Goal: Task Accomplishment & Management: Use online tool/utility

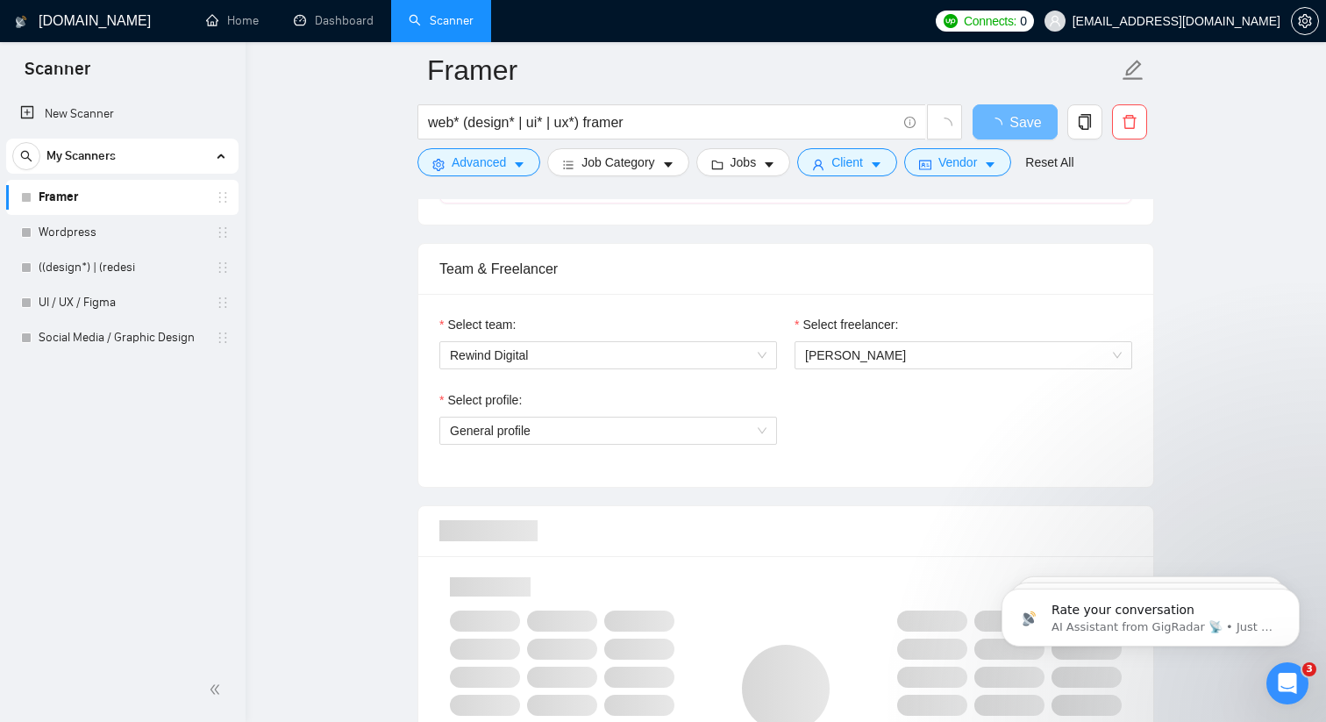
scroll to position [838, 0]
click at [666, 430] on span "General profile" at bounding box center [608, 429] width 317 height 26
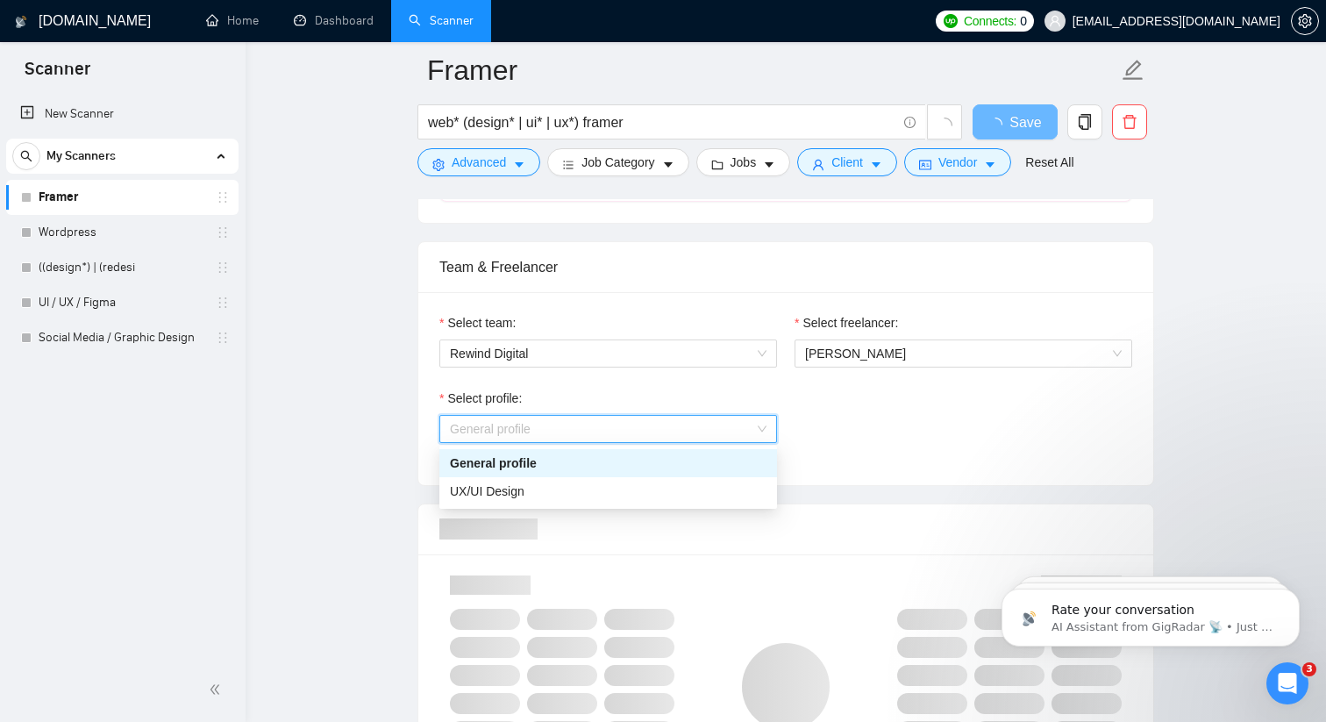
click at [590, 467] on div "General profile" at bounding box center [608, 462] width 317 height 19
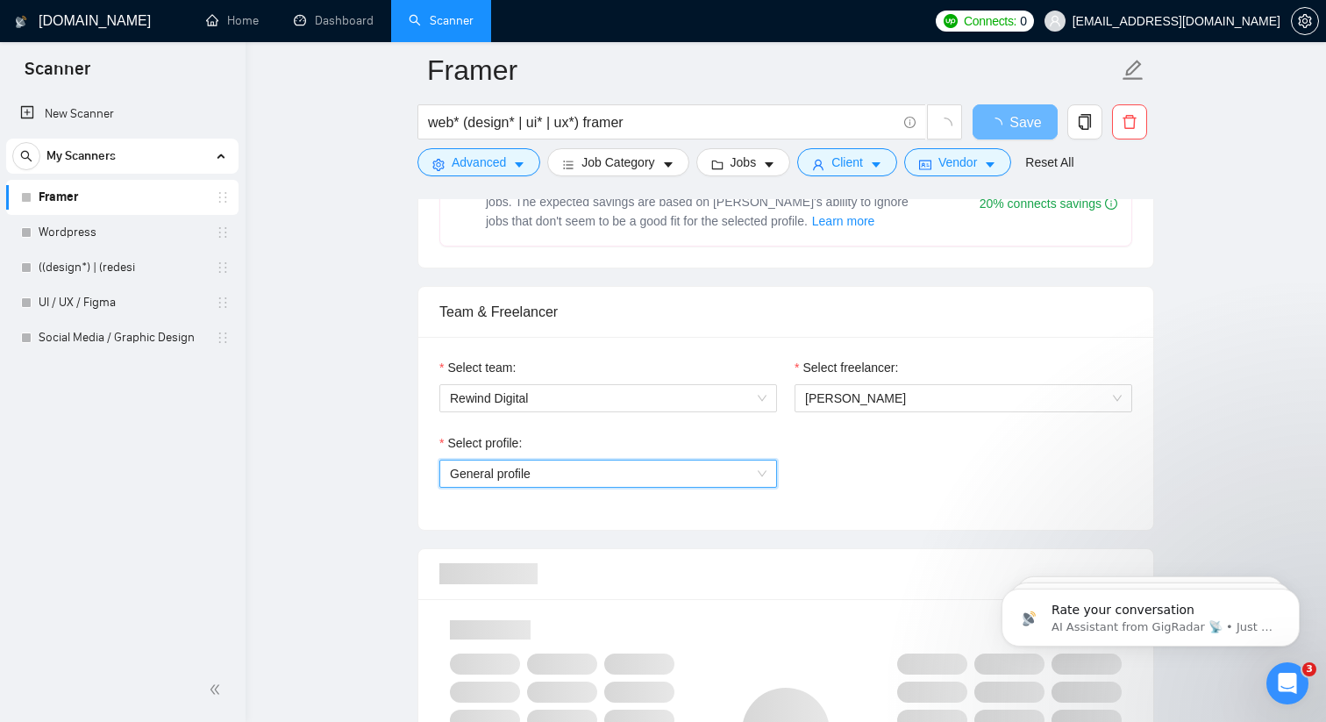
scroll to position [1035, 0]
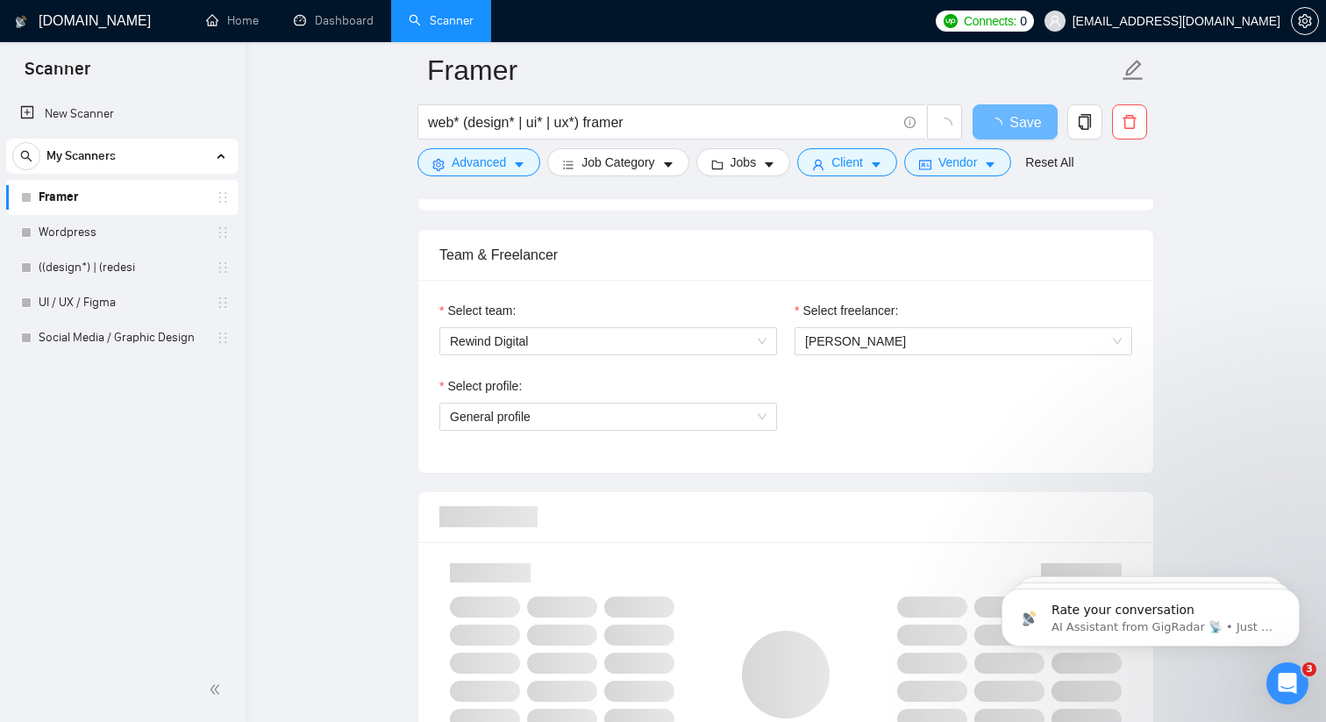
scroll to position [858, 0]
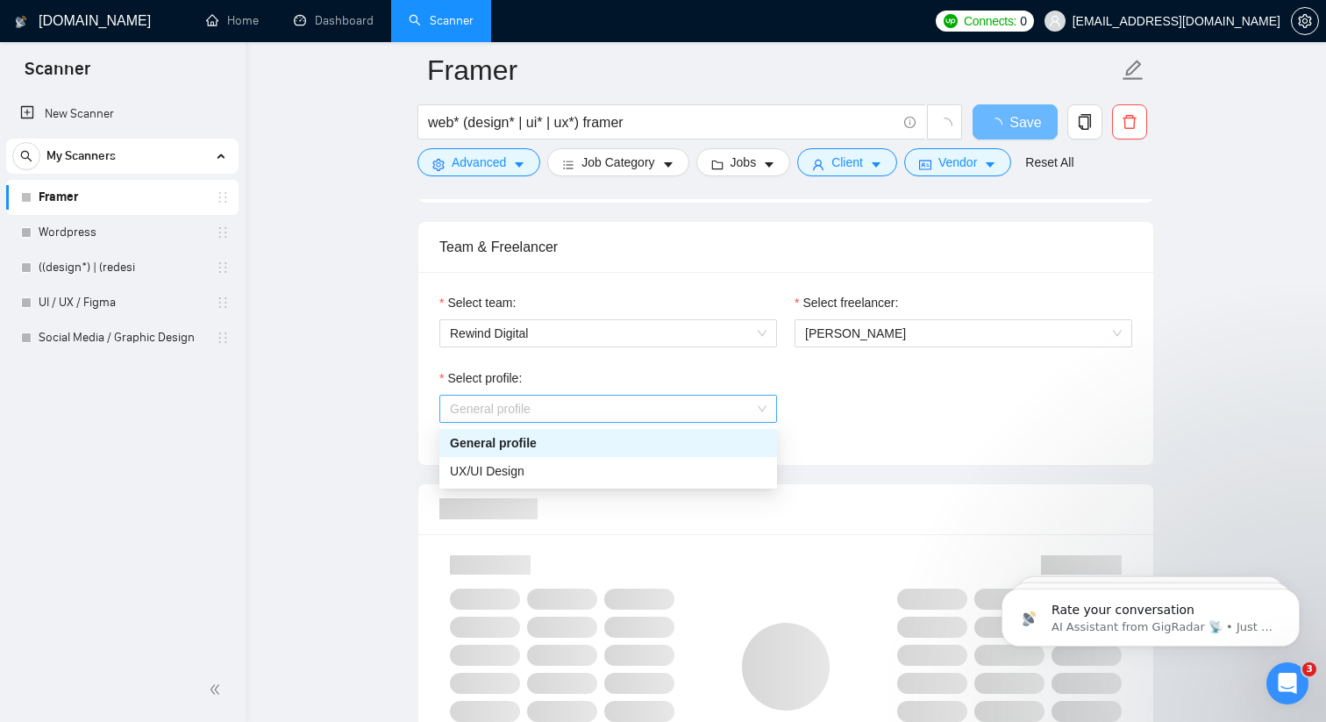
click at [687, 407] on span "General profile" at bounding box center [608, 409] width 317 height 26
click at [620, 440] on div "General profile" at bounding box center [608, 442] width 317 height 19
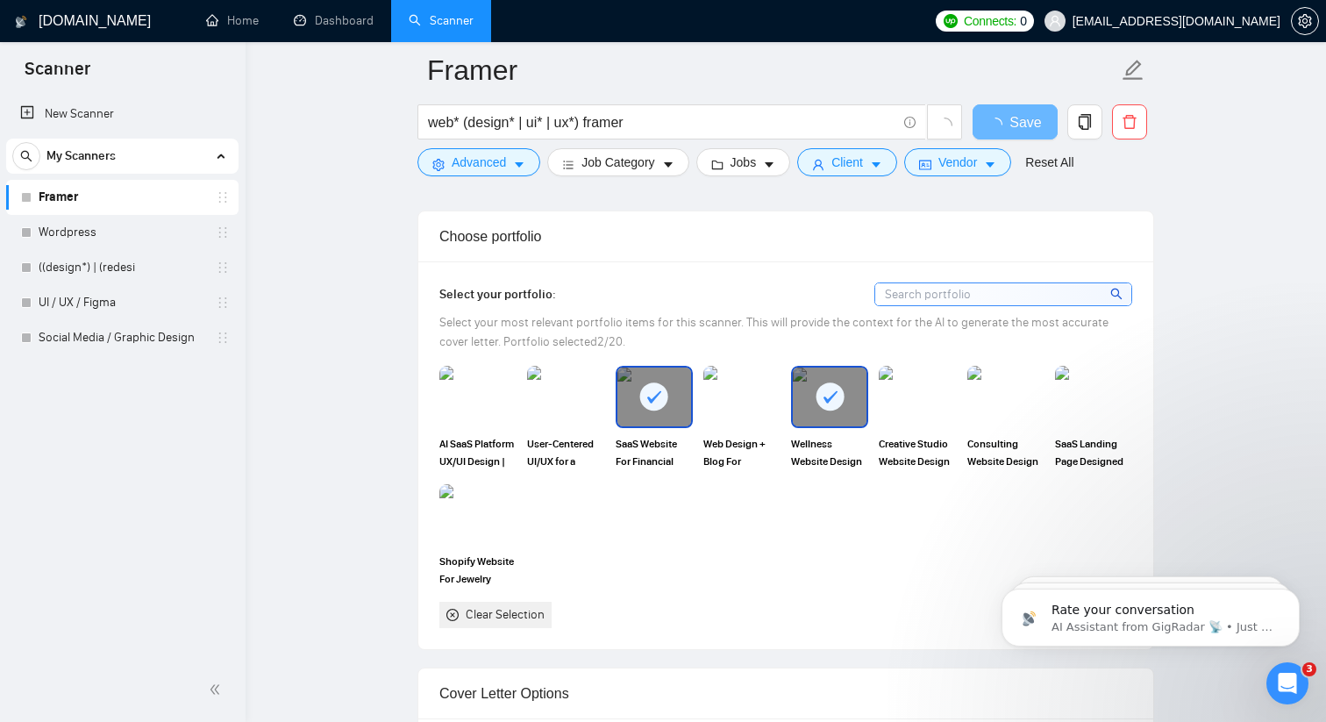
scroll to position [1157, 0]
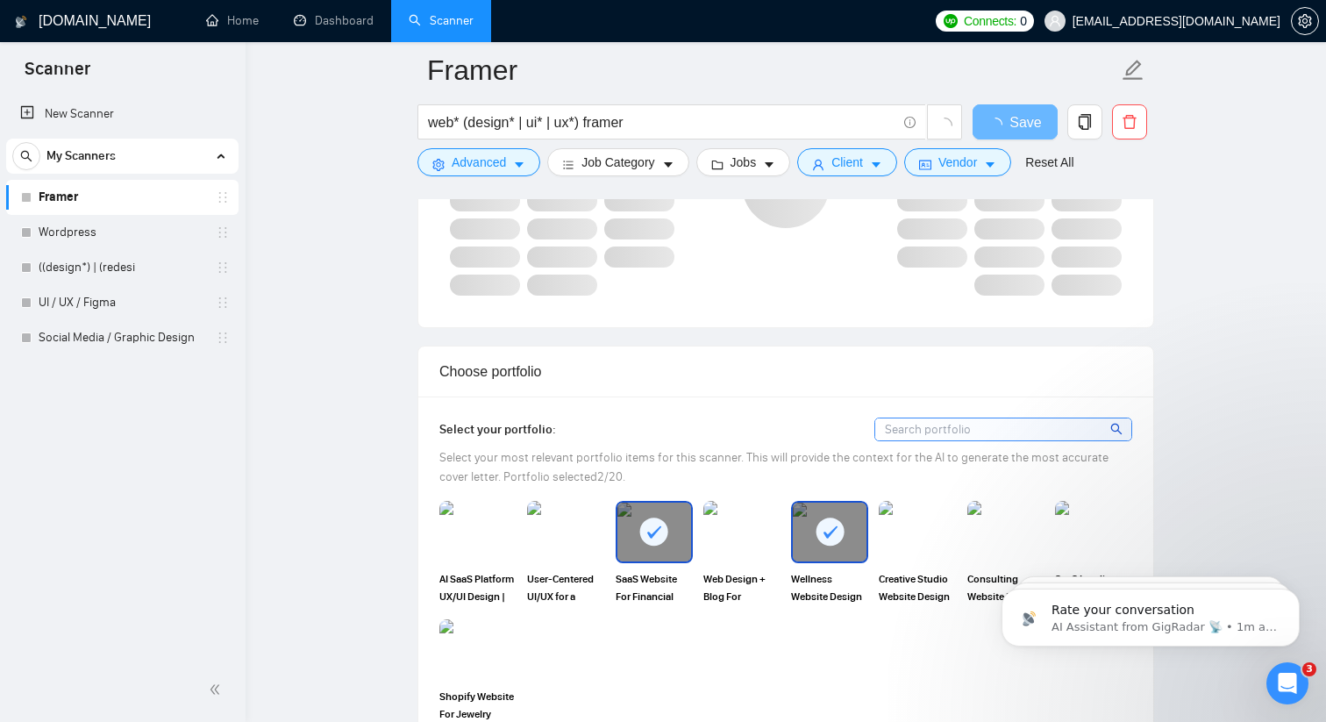
scroll to position [1518, 0]
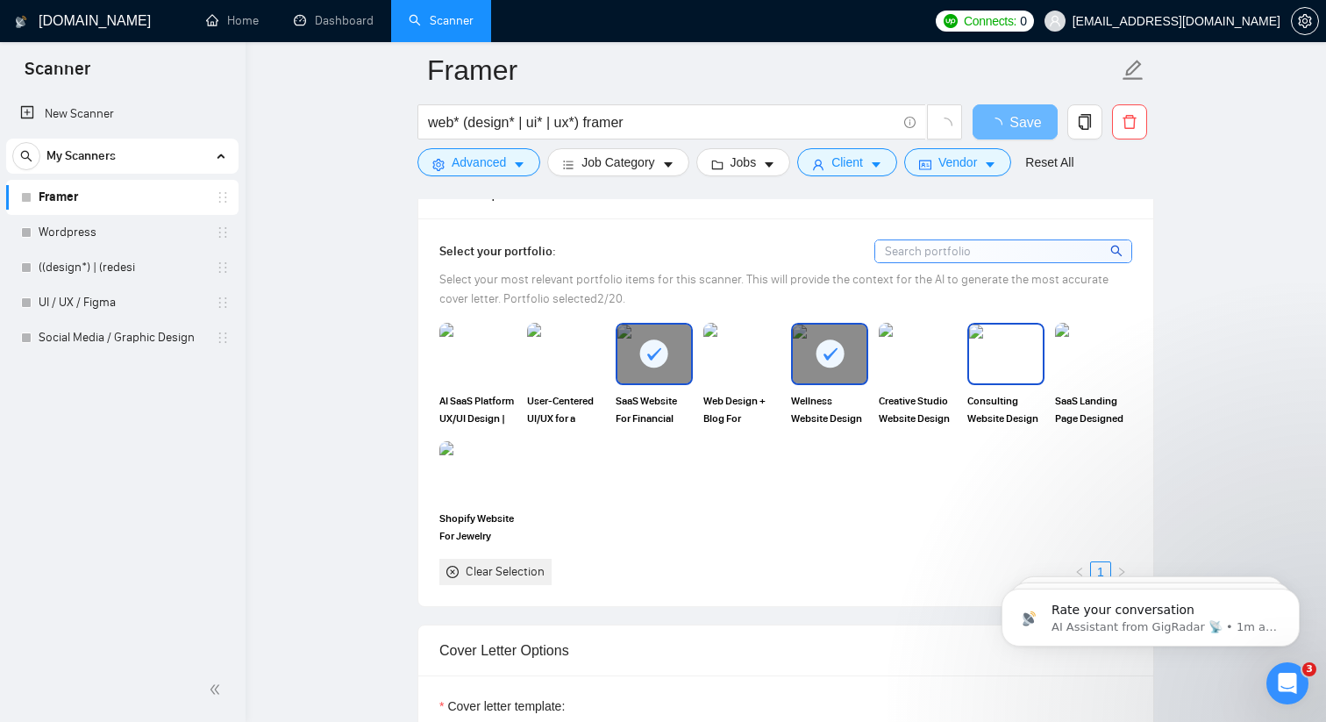
click at [1012, 358] on img at bounding box center [1006, 353] width 74 height 58
click at [913, 363] on img at bounding box center [918, 353] width 74 height 58
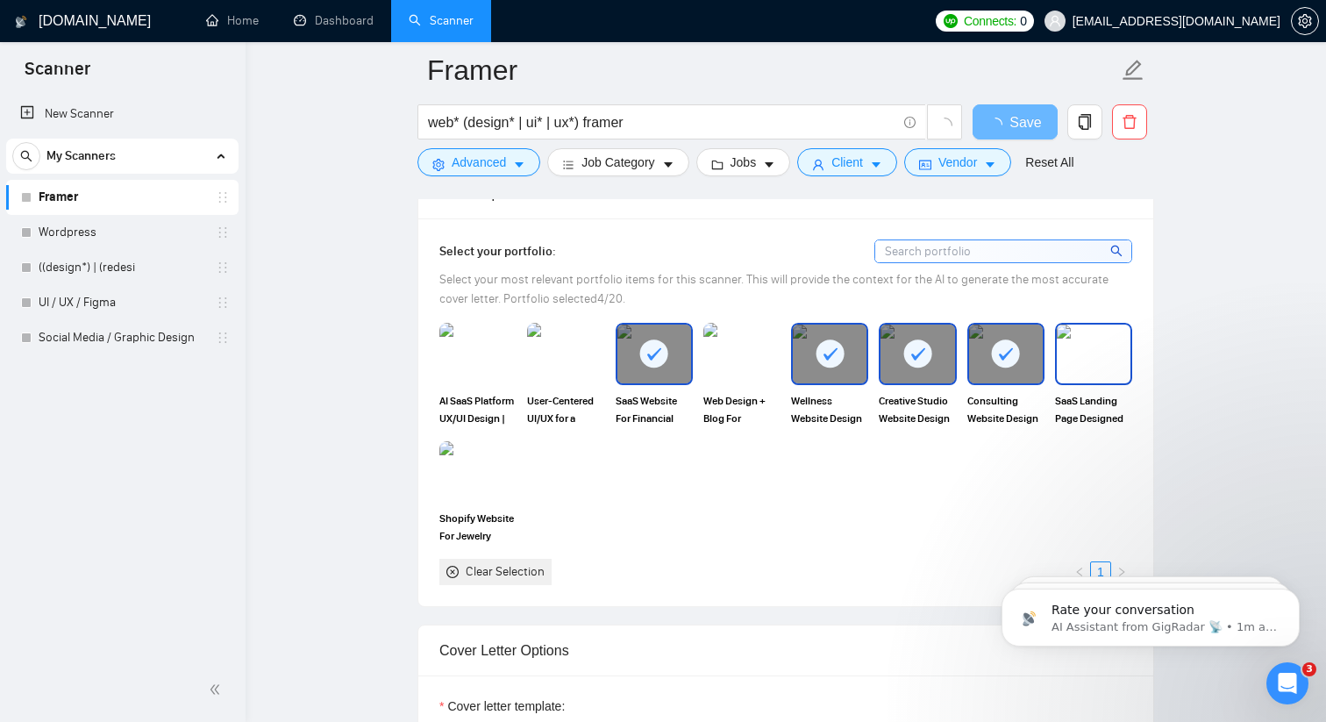
click at [1102, 370] on img at bounding box center [1094, 353] width 74 height 58
click at [752, 357] on img at bounding box center [742, 353] width 74 height 58
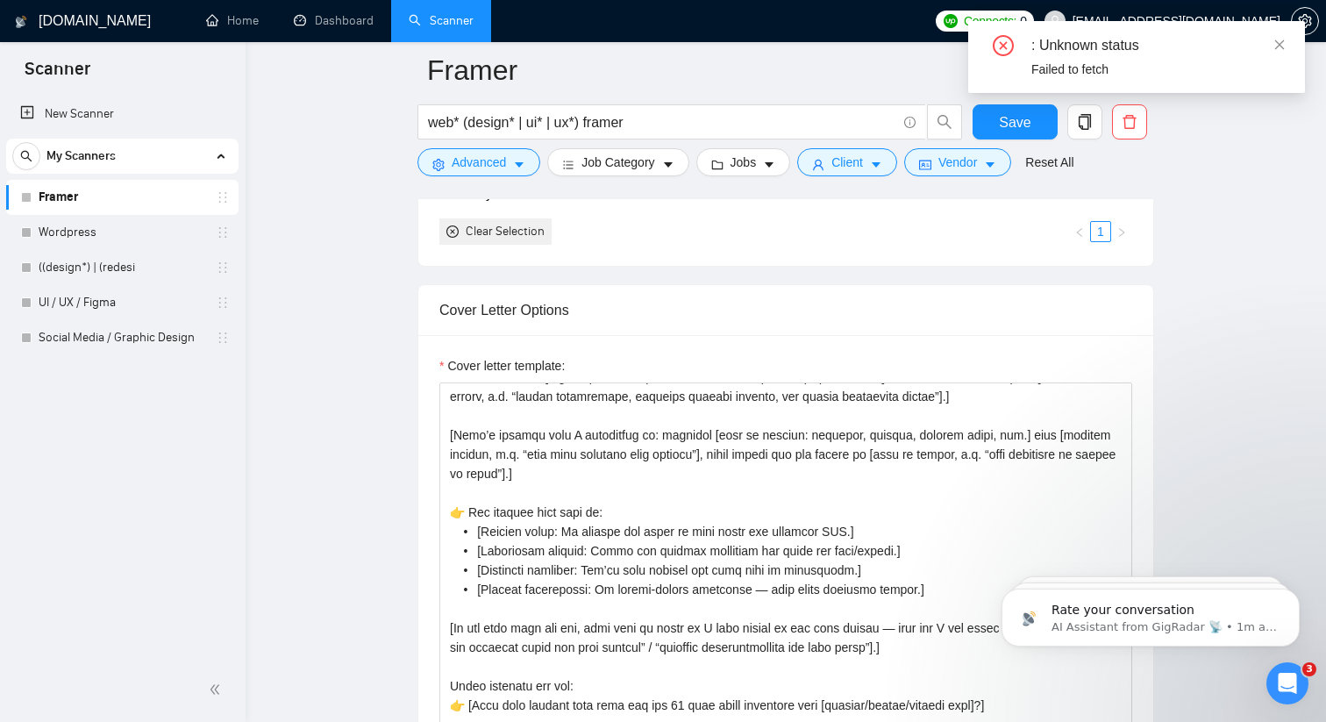
scroll to position [1893, 0]
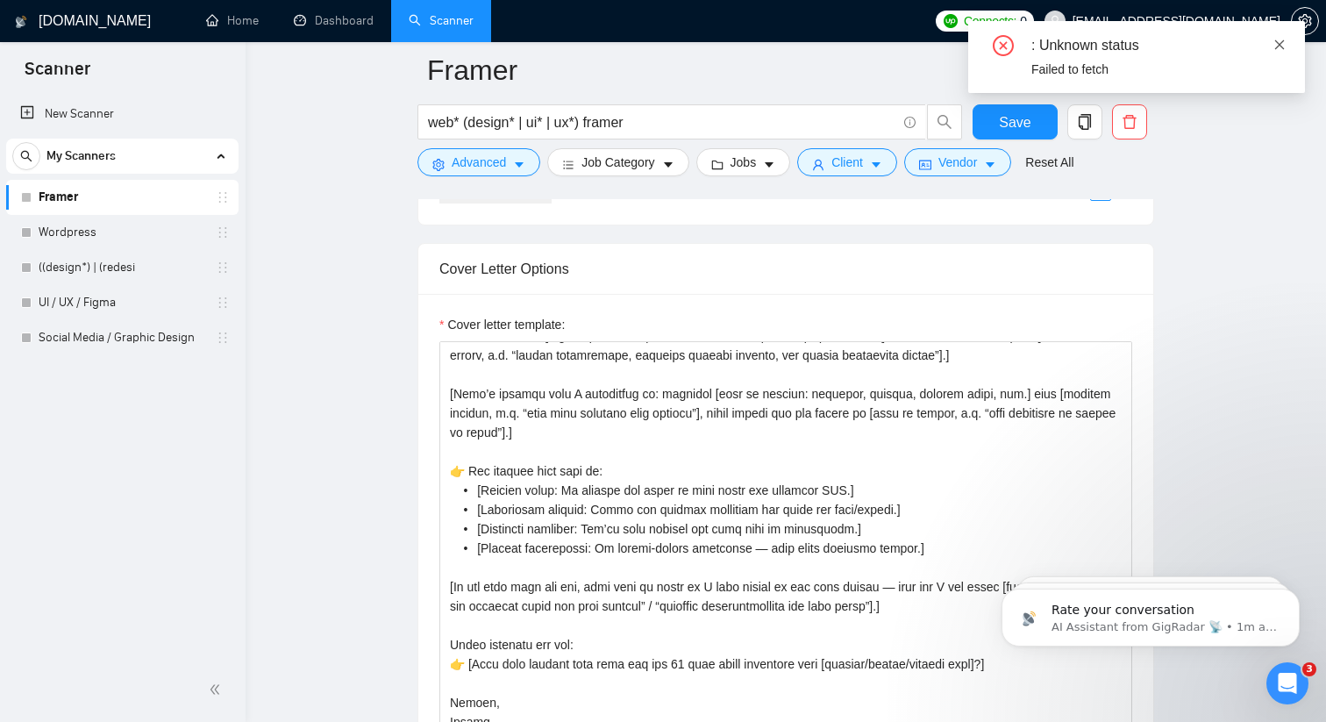
click at [1279, 46] on icon "close" at bounding box center [1279, 45] width 12 height 12
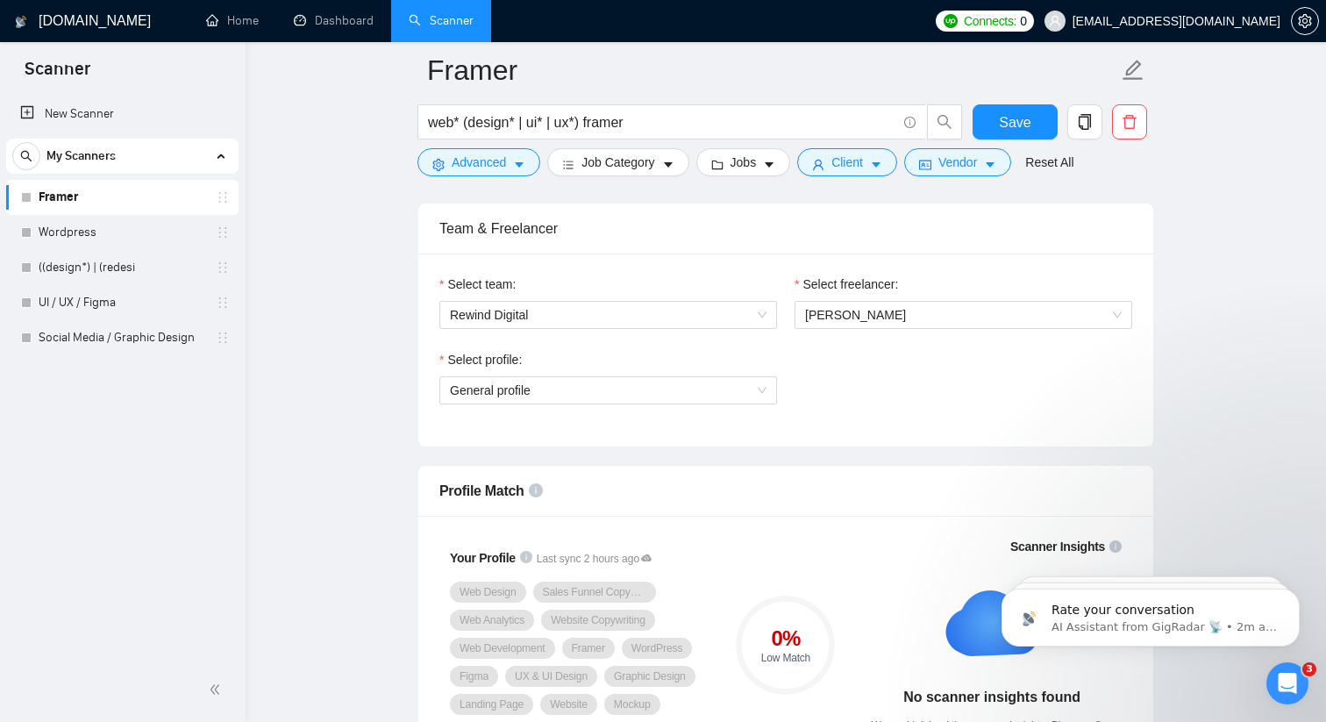
scroll to position [883, 0]
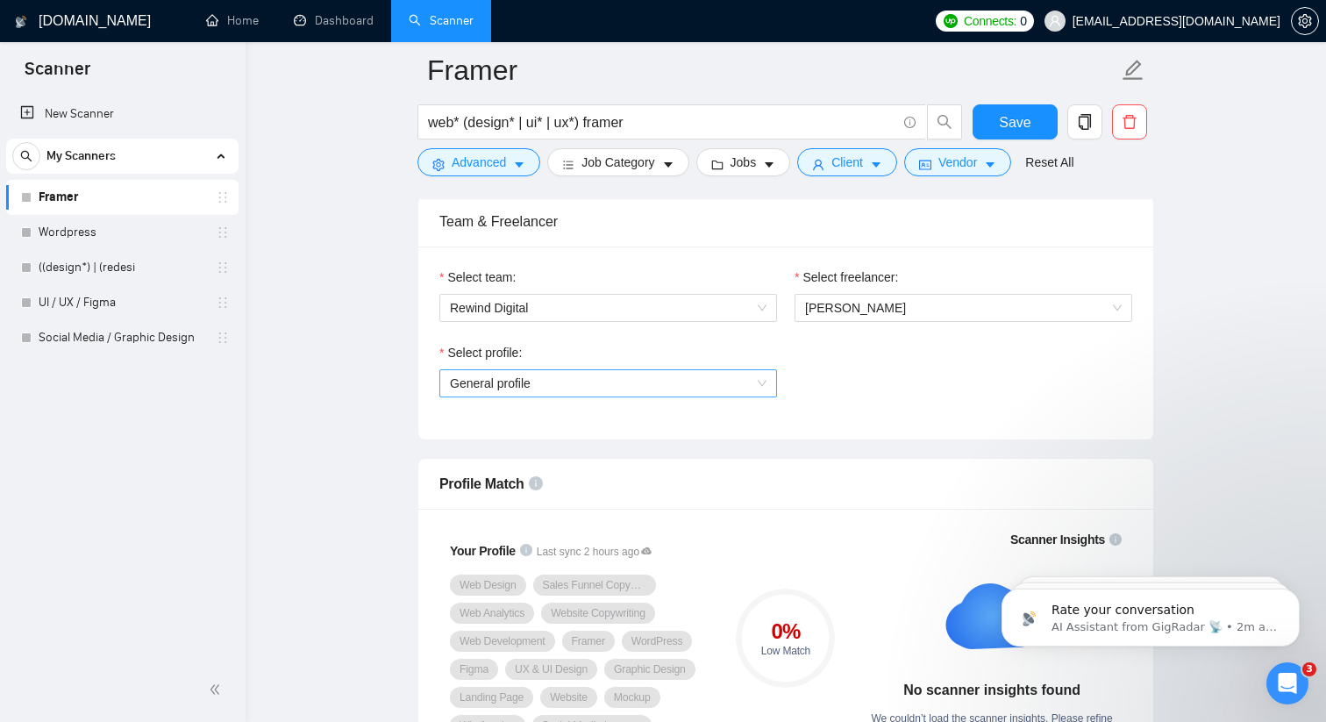
click at [691, 374] on span "General profile" at bounding box center [608, 383] width 317 height 26
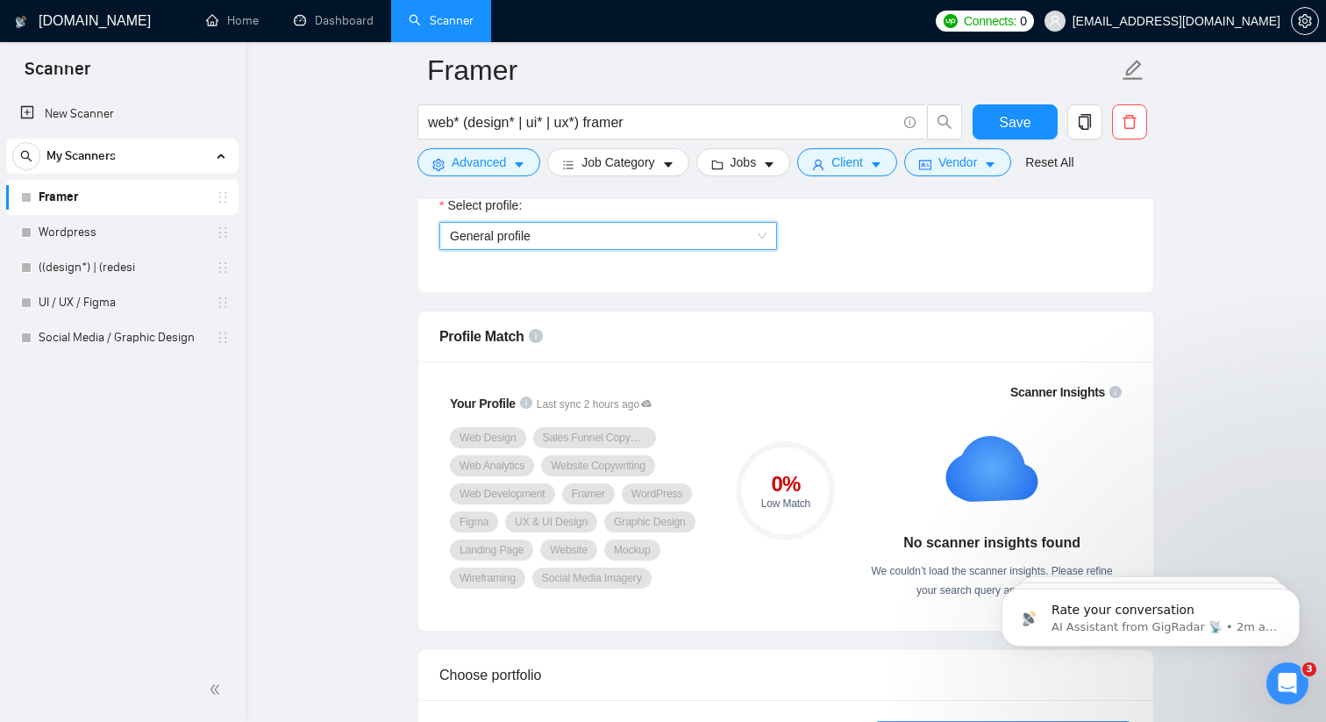
scroll to position [1075, 0]
